Goal: Transaction & Acquisition: Purchase product/service

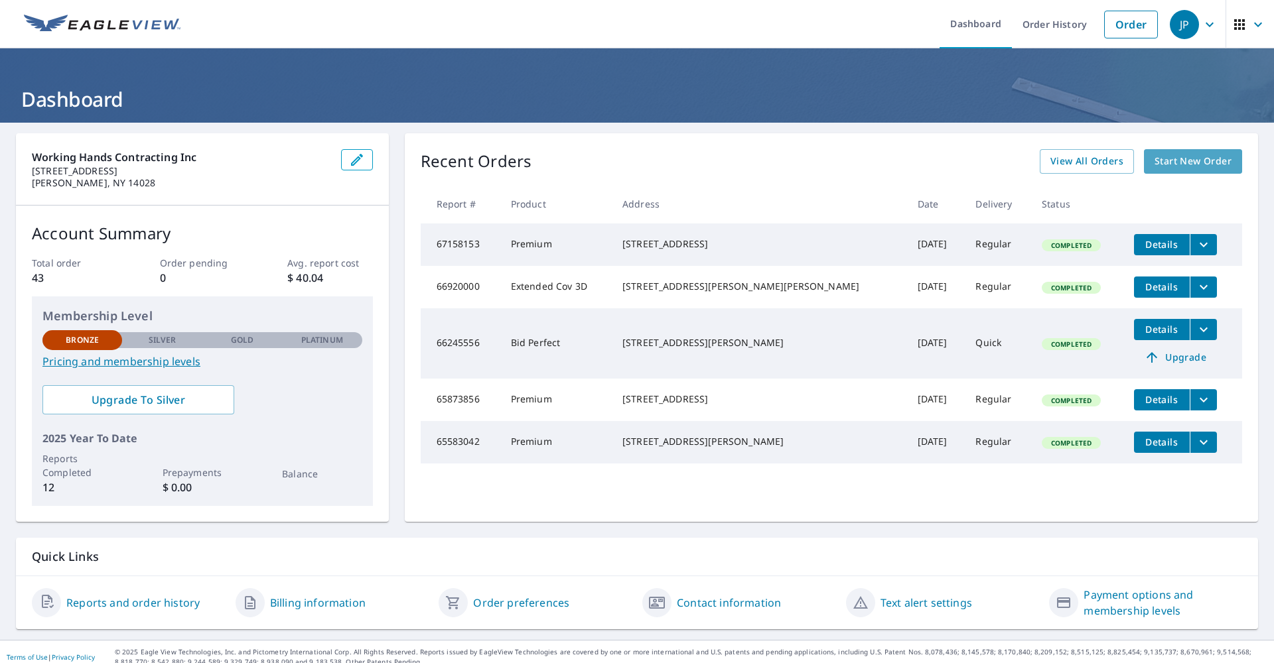
click at [1179, 158] on span "Start New Order" at bounding box center [1192, 161] width 77 height 17
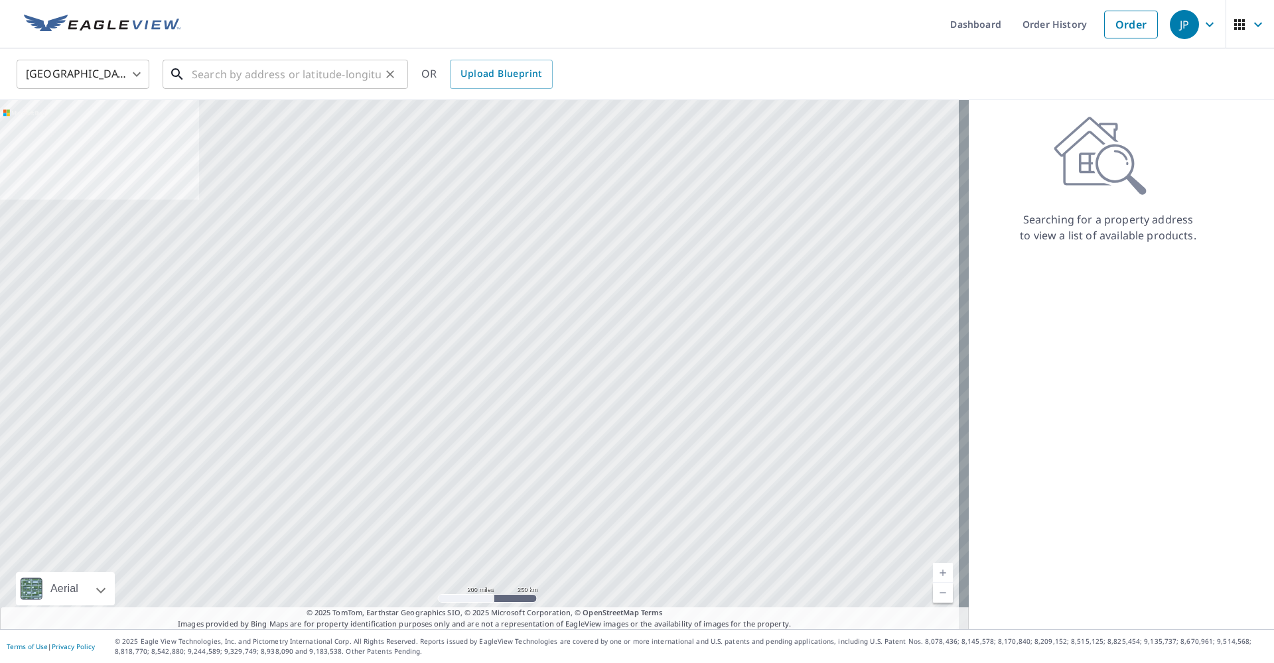
click at [327, 82] on input "text" at bounding box center [286, 74] width 189 height 37
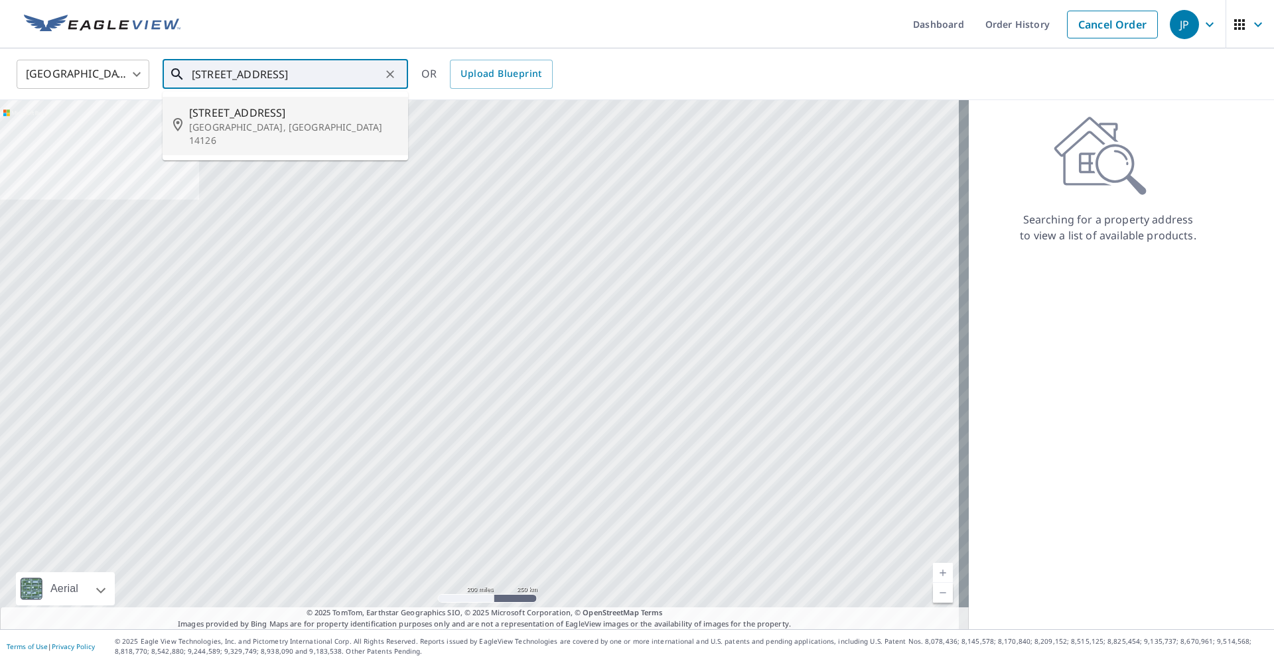
click at [277, 123] on p "[GEOGRAPHIC_DATA], [GEOGRAPHIC_DATA] 14126" at bounding box center [293, 134] width 208 height 27
type input "[STREET_ADDRESS][PERSON_NAME]"
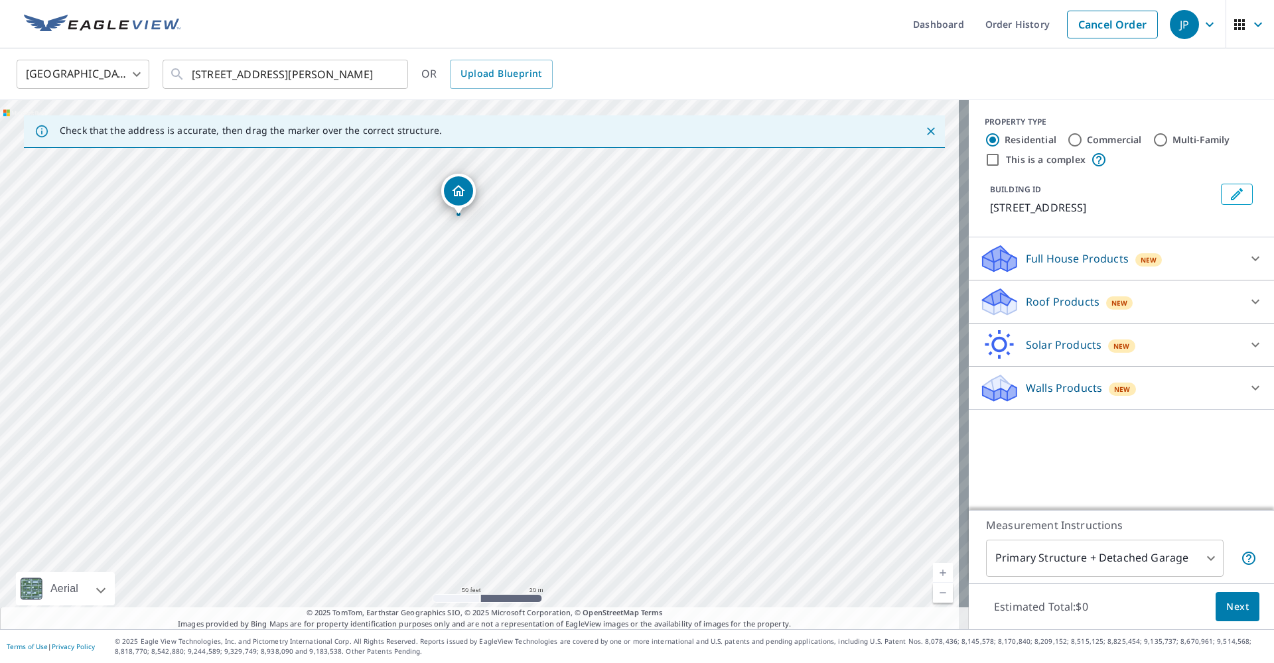
drag, startPoint x: 478, startPoint y: 346, endPoint x: 456, endPoint y: 198, distance: 149.5
click at [1247, 301] on icon at bounding box center [1255, 302] width 16 height 16
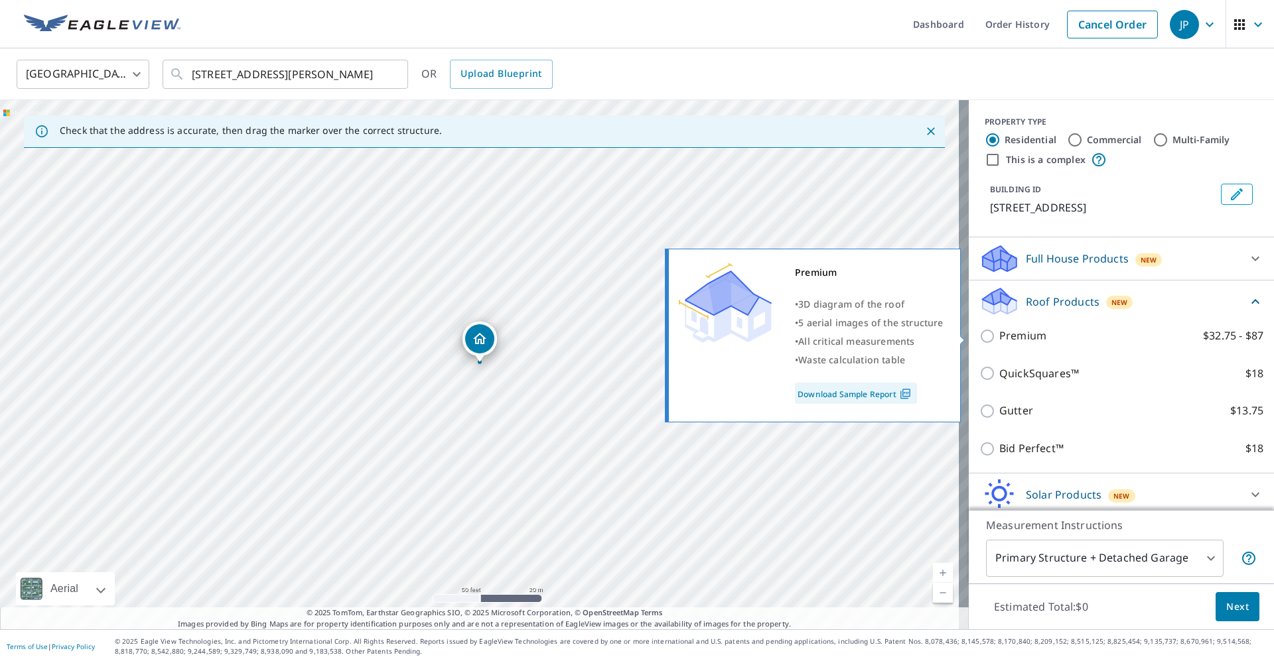
click at [985, 340] on input "Premium $32.75 - $87" at bounding box center [989, 336] width 20 height 16
checkbox input "true"
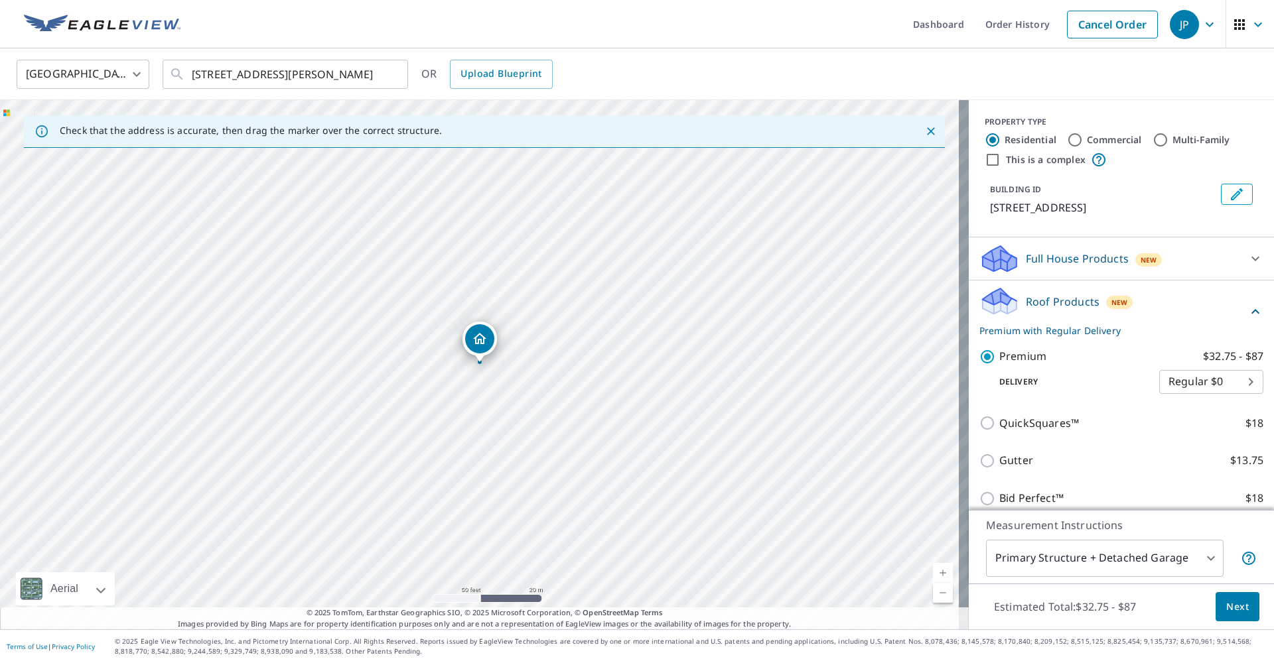
click at [1226, 604] on span "Next" at bounding box center [1237, 607] width 23 height 17
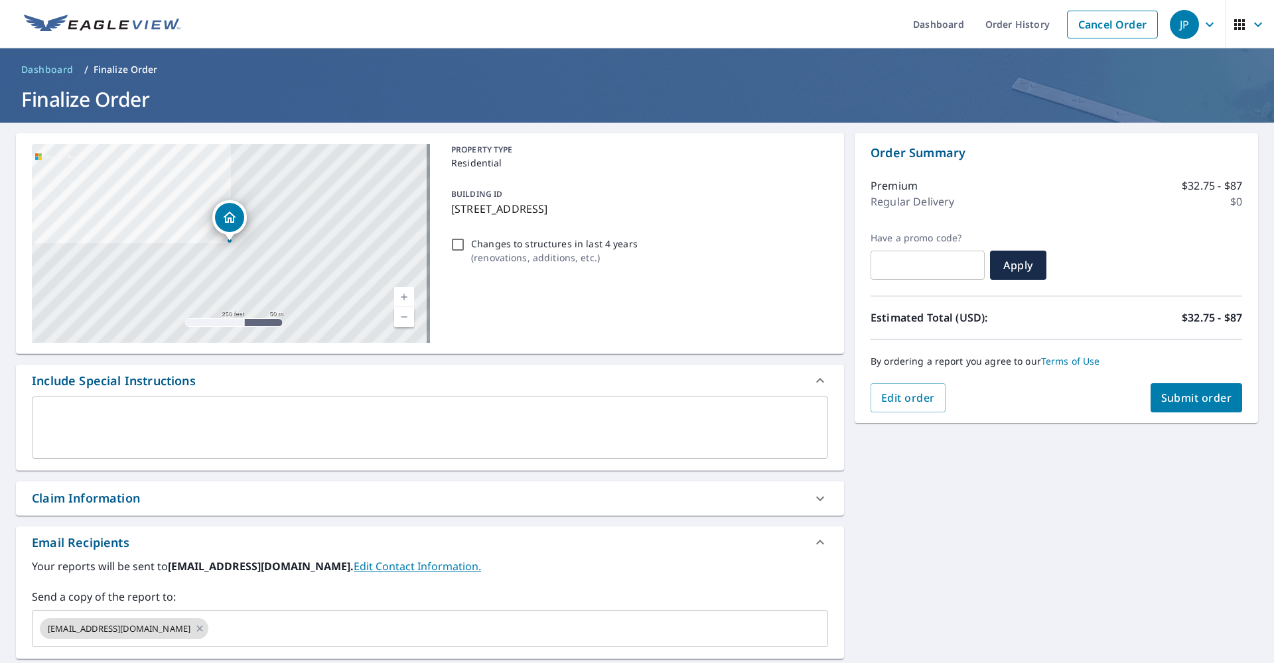
click at [1205, 406] on button "Submit order" at bounding box center [1196, 397] width 92 height 29
